Goal: Task Accomplishment & Management: Manage account settings

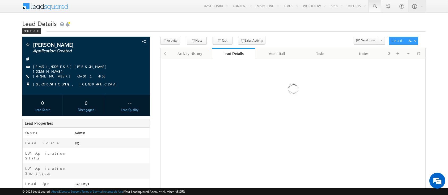
click at [374, 5] on span at bounding box center [374, 6] width 5 height 5
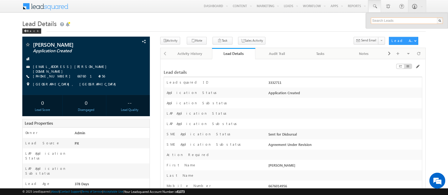
paste input "SME0000932"
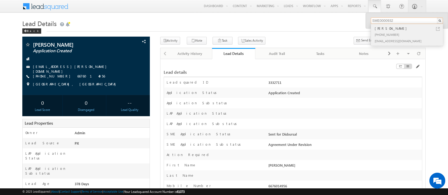
type input "SME0000932"
click at [398, 37] on div "[PHONE_NUMBER]" at bounding box center [409, 34] width 71 height 6
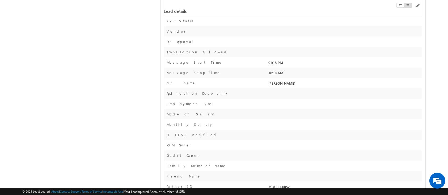
scroll to position [342, 0]
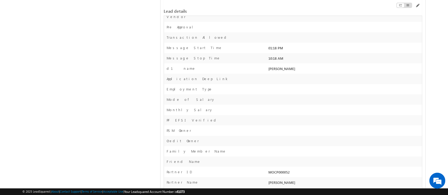
click at [247, 92] on div "Employment Type" at bounding box center [215, 91] width 103 height 8
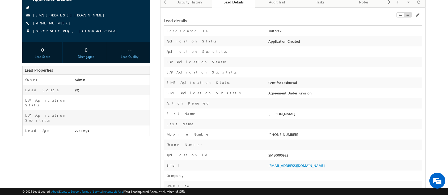
scroll to position [54, 0]
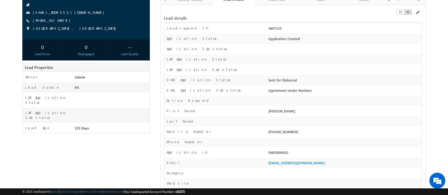
click at [274, 152] on div "SME0000932" at bounding box center [344, 153] width 155 height 7
copy div "SME0000932"
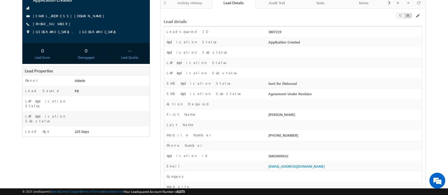
scroll to position [0, 0]
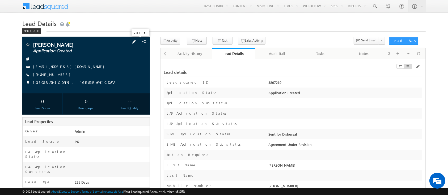
click at [137, 43] on span at bounding box center [134, 42] width 6 height 6
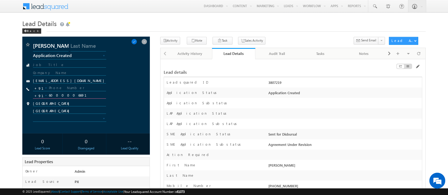
click at [73, 95] on input "6000006691" at bounding box center [69, 95] width 73 height 6
type input "9"
type input "9790877913"
click at [137, 41] on span at bounding box center [134, 42] width 6 height 6
click at [61, 97] on input "9790877913" at bounding box center [69, 95] width 73 height 6
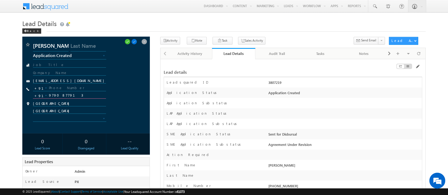
click at [61, 97] on input "9790877913" at bounding box center [69, 95] width 73 height 6
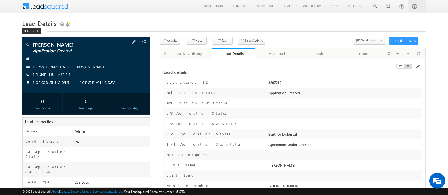
click at [99, 65] on div "[EMAIL_ADDRESS][DOMAIN_NAME]" at bounding box center [86, 66] width 122 height 5
click at [100, 63] on div "UDAYRAJ SINGH Application Created sowmijr01@gmail.com +91-9790877913" at bounding box center [86, 65] width 122 height 46
click at [293, 54] on div "Audit Trail" at bounding box center [277, 54] width 35 height 6
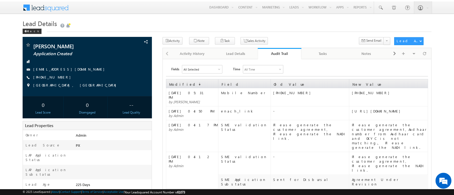
click at [293, 54] on div "Audit Trail" at bounding box center [280, 53] width 36 height 5
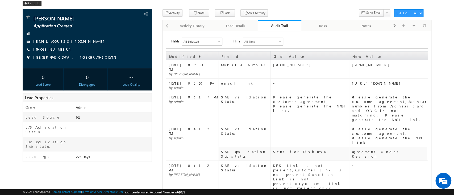
scroll to position [29, 0]
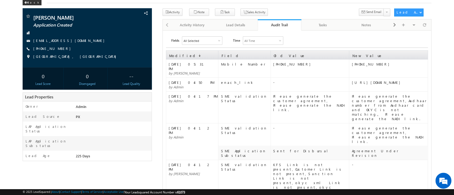
click at [385, 126] on div "Please generate the customer agreement, Please generate the NACH link." at bounding box center [388, 135] width 75 height 18
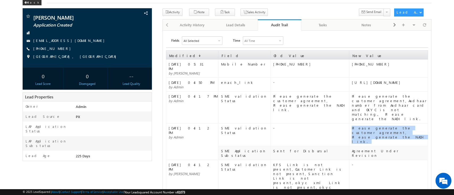
click at [385, 126] on div "Please generate the customer agreement, Please generate the NACH link." at bounding box center [388, 135] width 75 height 18
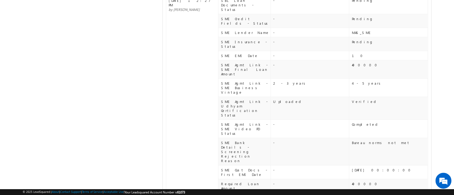
scroll to position [510, 0]
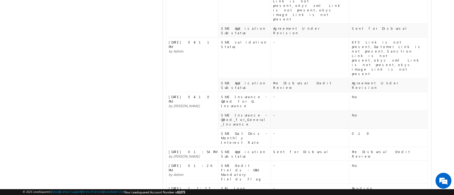
scroll to position [0, 0]
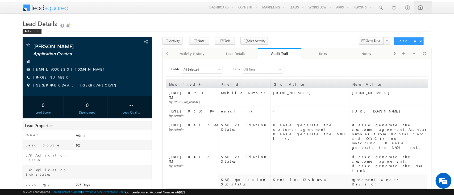
click at [273, 53] on div "Audit Trail" at bounding box center [280, 53] width 36 height 5
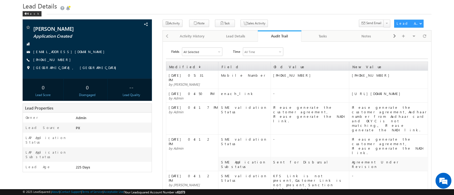
scroll to position [15, 0]
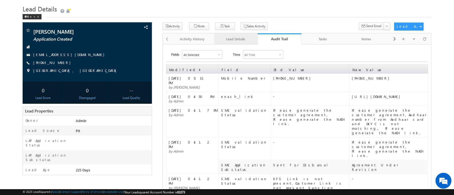
click at [231, 42] on div "Lead Details" at bounding box center [235, 39] width 35 height 6
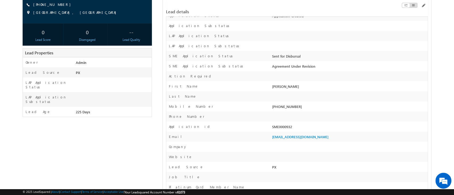
scroll to position [73, 0]
click at [283, 129] on div "SME0000932" at bounding box center [349, 127] width 157 height 7
copy div "SME0000932"
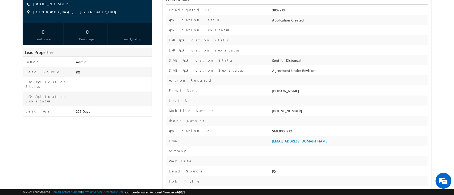
scroll to position [0, 0]
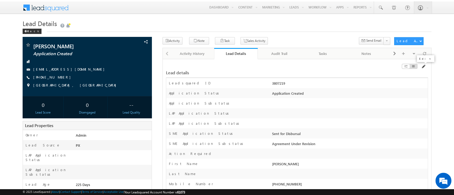
click at [422, 66] on span at bounding box center [423, 67] width 4 height 4
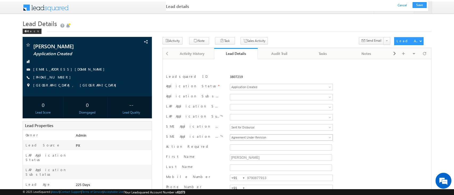
scroll to position [98, 0]
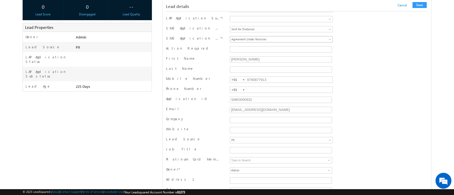
click at [274, 39] on span "Agreement Under Revision" at bounding box center [271, 39] width 83 height 5
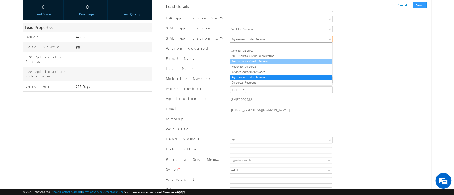
click at [261, 59] on link "Pre Disbursal Credit Review" at bounding box center [281, 61] width 102 height 5
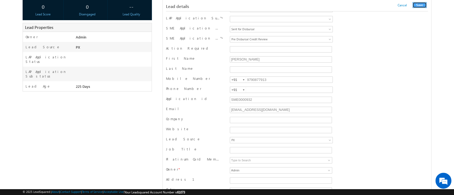
click at [415, 6] on button "Save" at bounding box center [419, 5] width 14 height 6
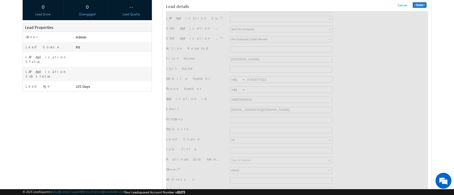
scroll to position [0, 0]
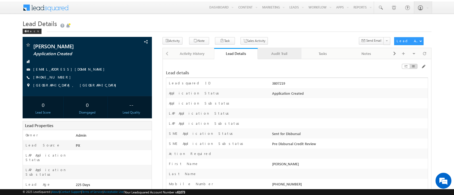
click at [274, 54] on div "Audit Trail" at bounding box center [279, 54] width 35 height 6
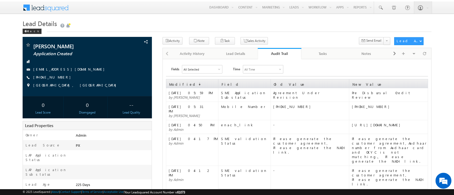
click at [280, 55] on div "Audit Trail" at bounding box center [280, 53] width 36 height 5
click at [284, 58] on link "Audit Trail" at bounding box center [280, 53] width 44 height 11
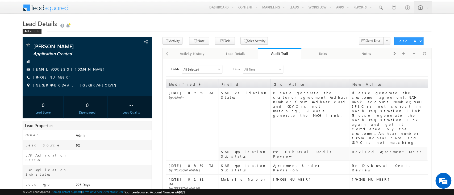
click at [276, 53] on div "Audit Trail" at bounding box center [280, 53] width 36 height 5
click at [275, 54] on div "Audit Trail" at bounding box center [280, 53] width 36 height 5
click at [235, 56] on div "Lead Details" at bounding box center [235, 54] width 35 height 6
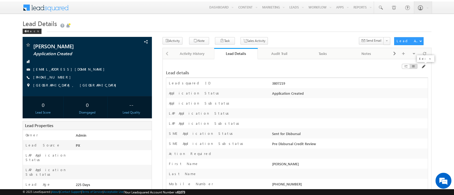
click at [423, 68] on span at bounding box center [423, 67] width 4 height 4
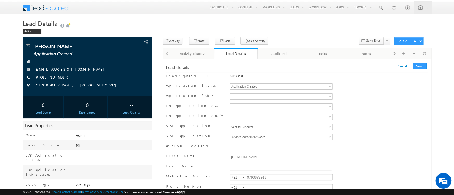
click at [306, 142] on div "SME Application Substatus Sent for Disbursal Pre Disbursal Credit Recollection …" at bounding box center [297, 138] width 262 height 10
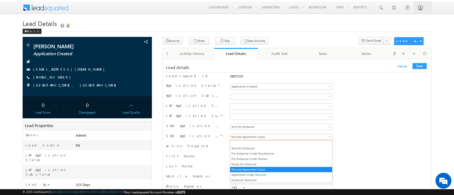
click at [306, 138] on span "Revised Agreement Cases" at bounding box center [271, 137] width 83 height 5
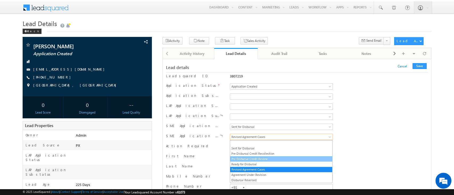
click at [279, 158] on link "Pre Disbursal Credit Review" at bounding box center [281, 159] width 102 height 5
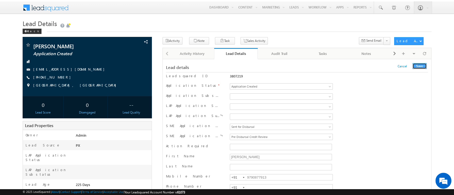
click at [417, 68] on button "Save" at bounding box center [419, 66] width 14 height 6
